Goal: Check status: Check status

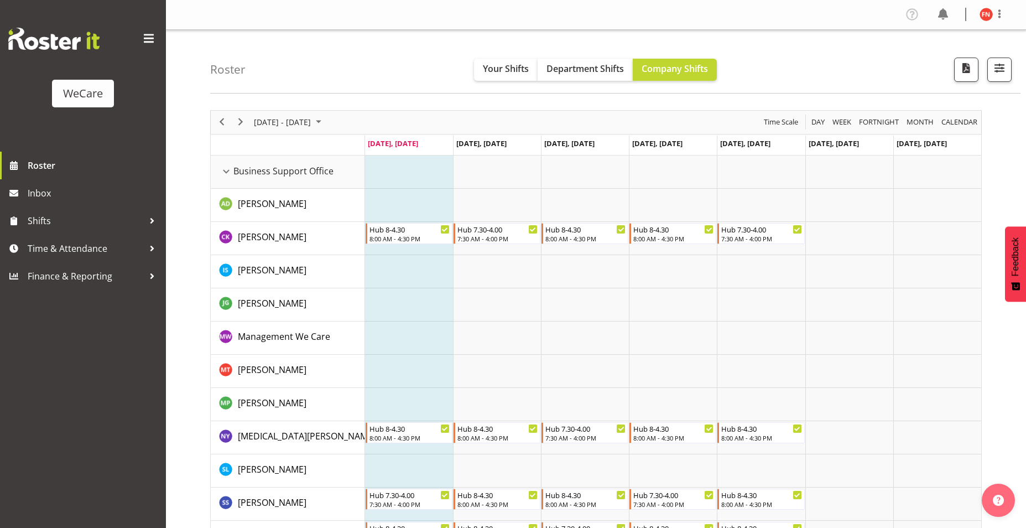
scroll to position [3907, 0]
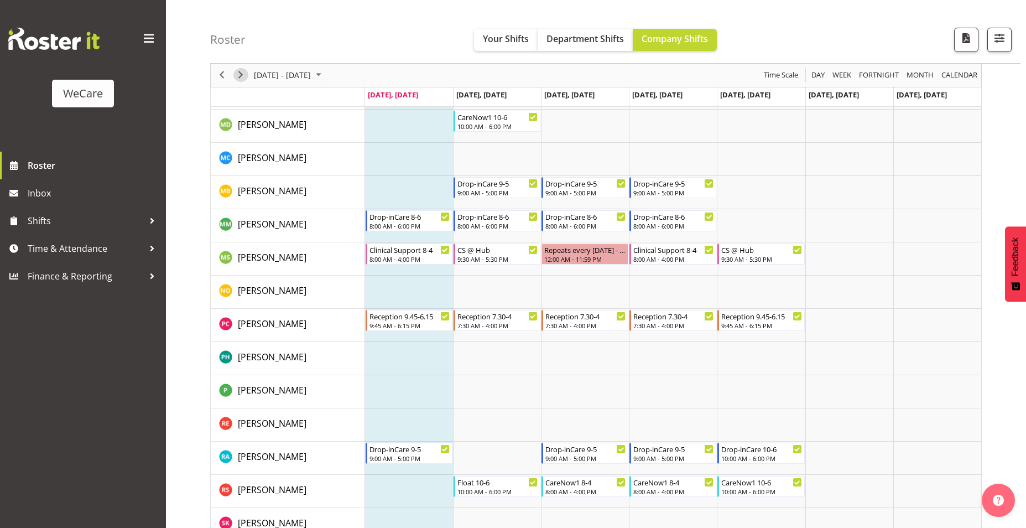
click at [241, 76] on span "Next" at bounding box center [240, 76] width 13 height 14
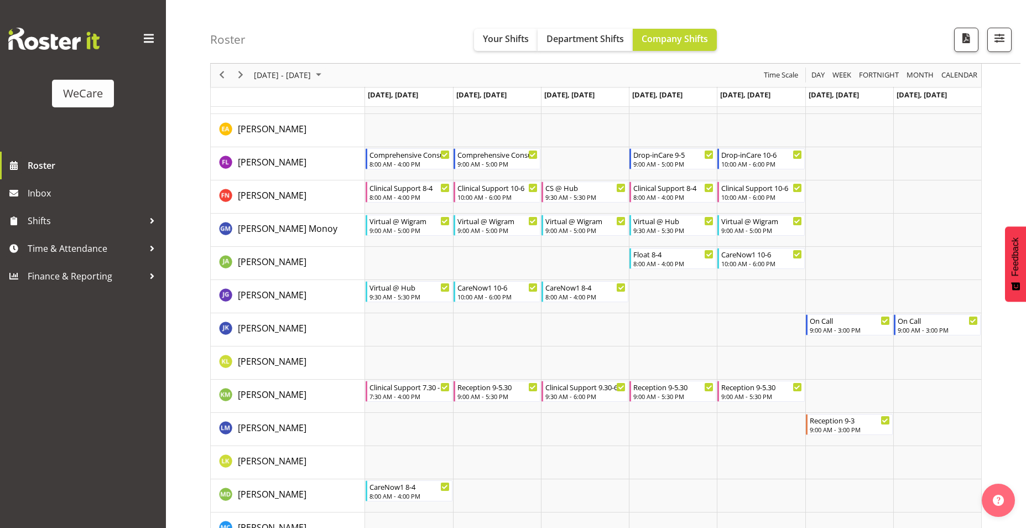
scroll to position [3520, 0]
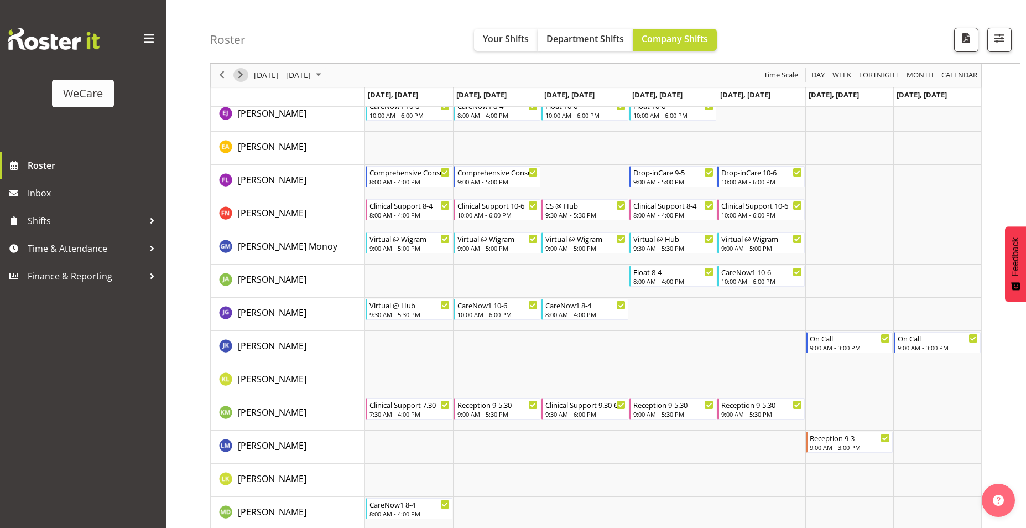
click at [243, 76] on span "Next" at bounding box center [240, 76] width 13 height 14
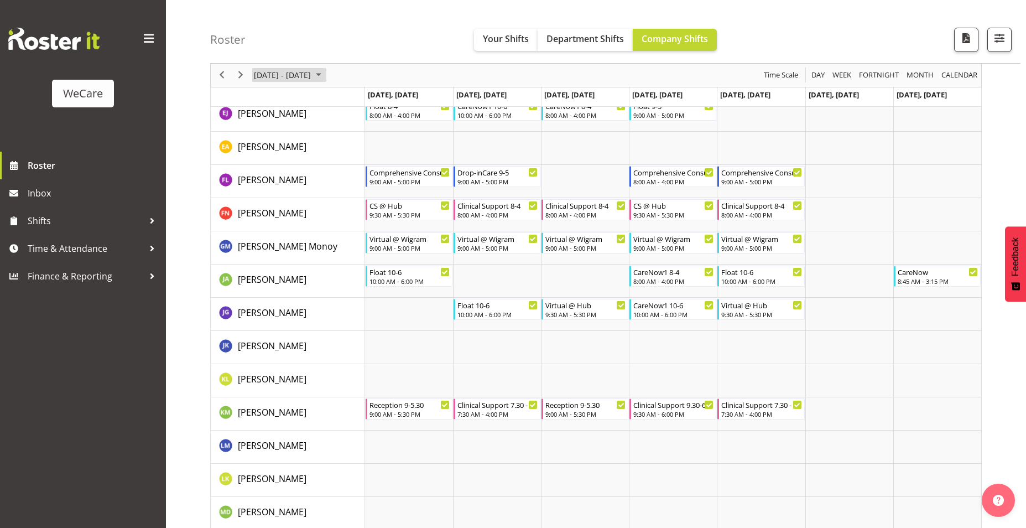
click at [312, 79] on span "[DATE] - [DATE]" at bounding box center [282, 76] width 59 height 14
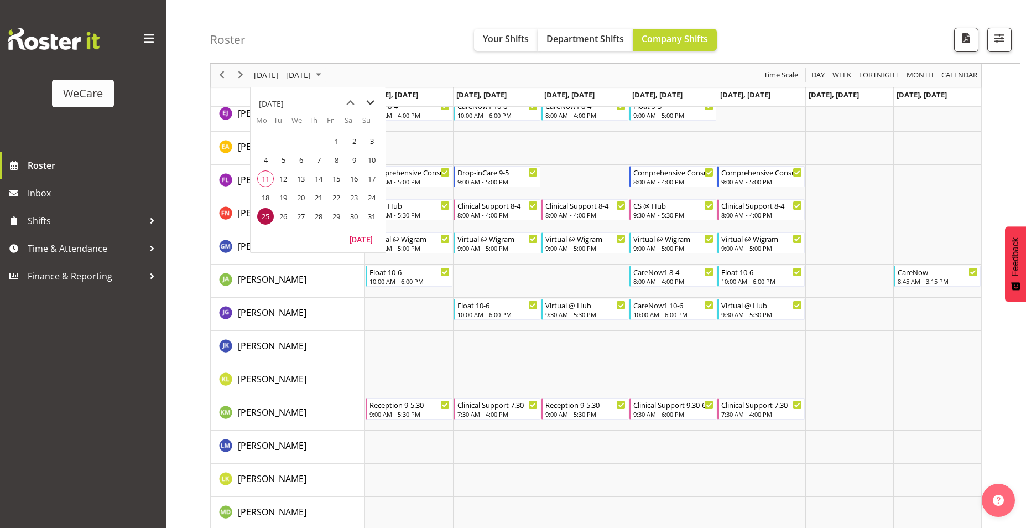
click at [371, 102] on span "next month" at bounding box center [370, 103] width 19 height 20
click at [300, 147] on span "1" at bounding box center [301, 141] width 17 height 17
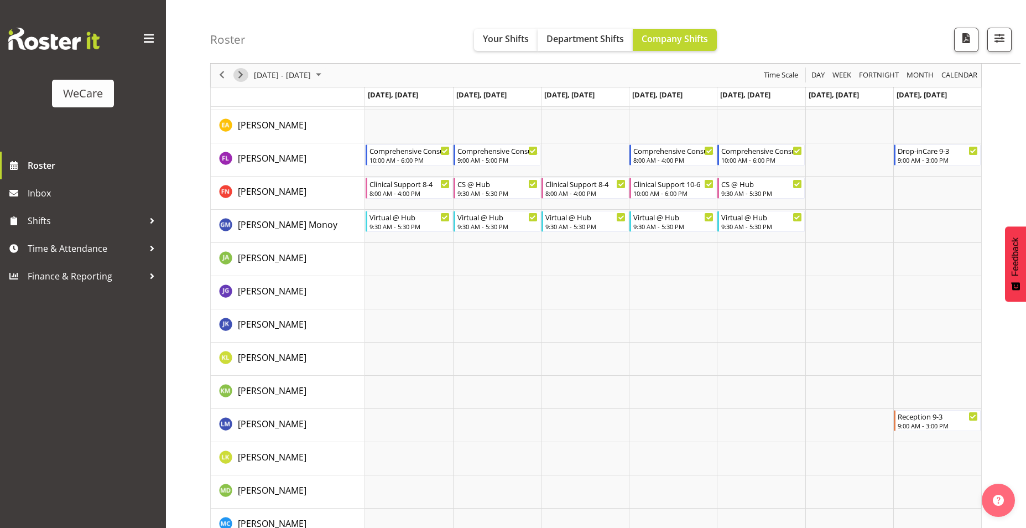
click at [241, 76] on span "Next" at bounding box center [240, 76] width 13 height 14
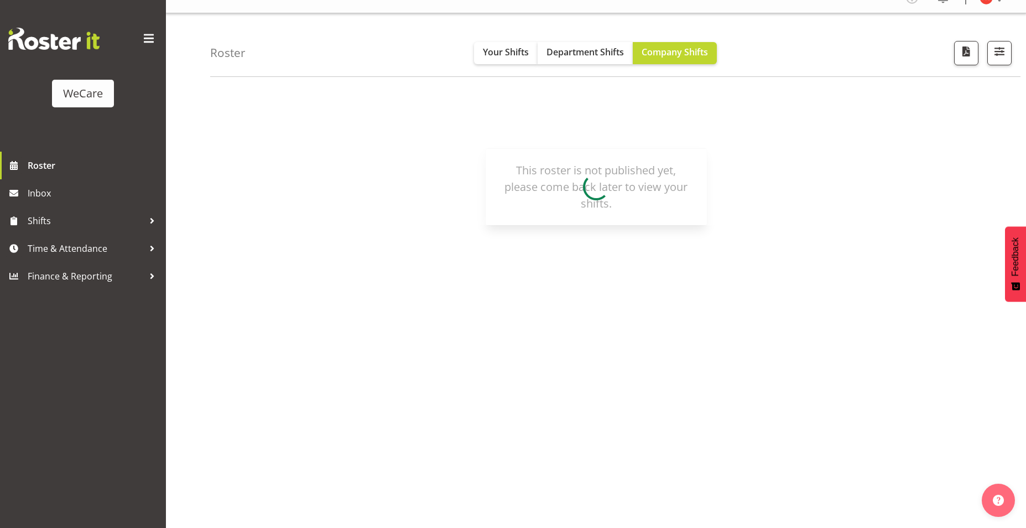
scroll to position [17, 0]
